Goal: Task Accomplishment & Management: Complete application form

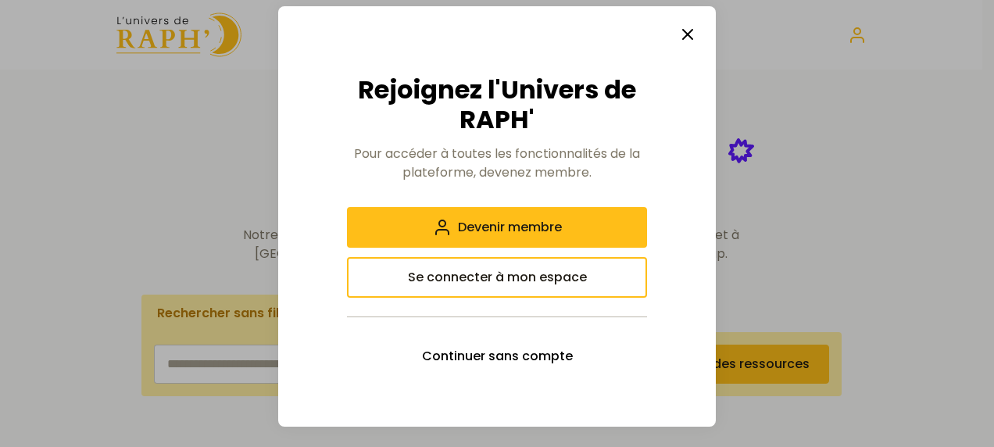
click at [681, 38] on icon "button" at bounding box center [687, 34] width 19 height 19
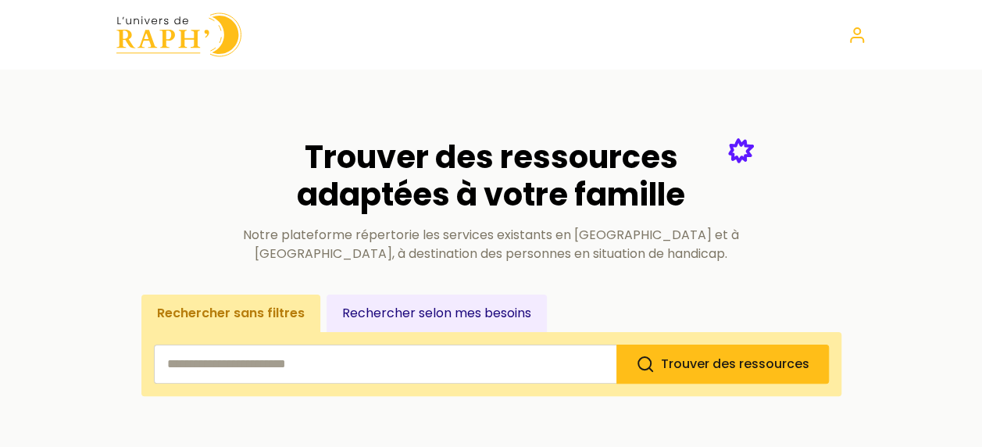
drag, startPoint x: 277, startPoint y: 67, endPoint x: 154, endPoint y: 21, distance: 131.8
click at [154, 21] on header at bounding box center [491, 35] width 982 height 70
click at [154, 21] on img at bounding box center [178, 35] width 125 height 45
click at [148, 44] on img at bounding box center [178, 35] width 125 height 45
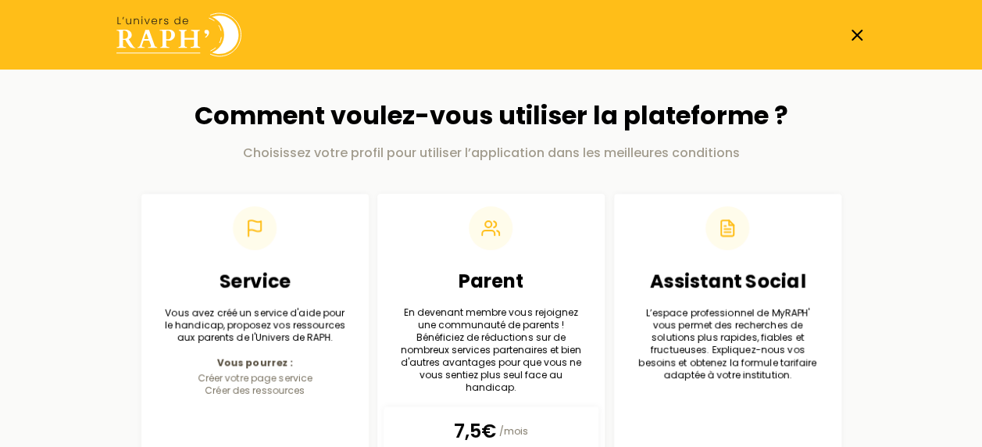
click at [863, 36] on icon at bounding box center [857, 35] width 19 height 19
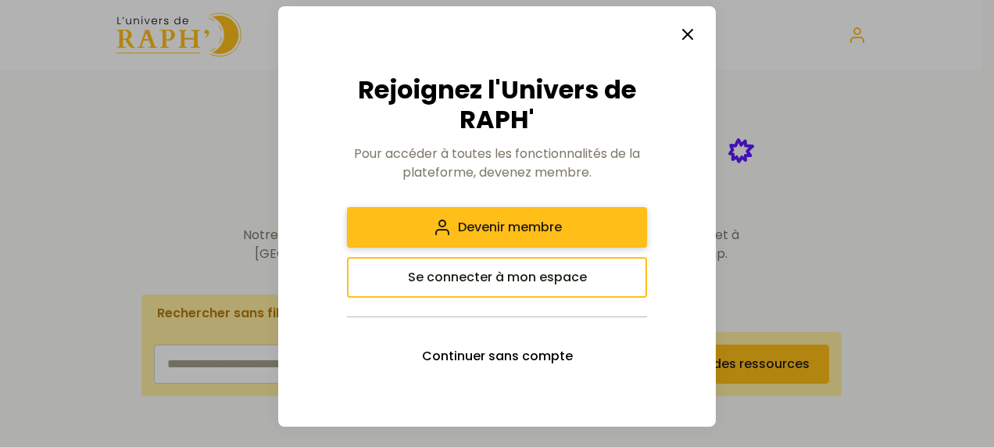
click at [594, 223] on button "Devenir membre" at bounding box center [497, 227] width 300 height 41
